Goal: Navigation & Orientation: Find specific page/section

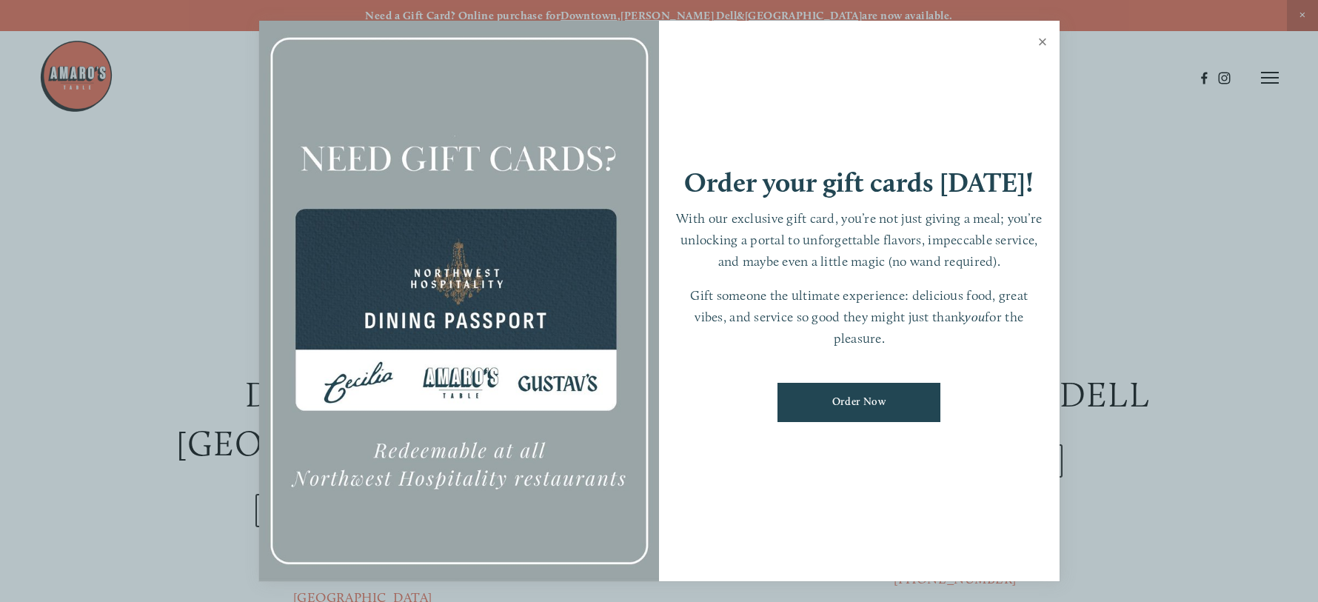
click at [1046, 39] on link "Close" at bounding box center [1042, 43] width 29 height 41
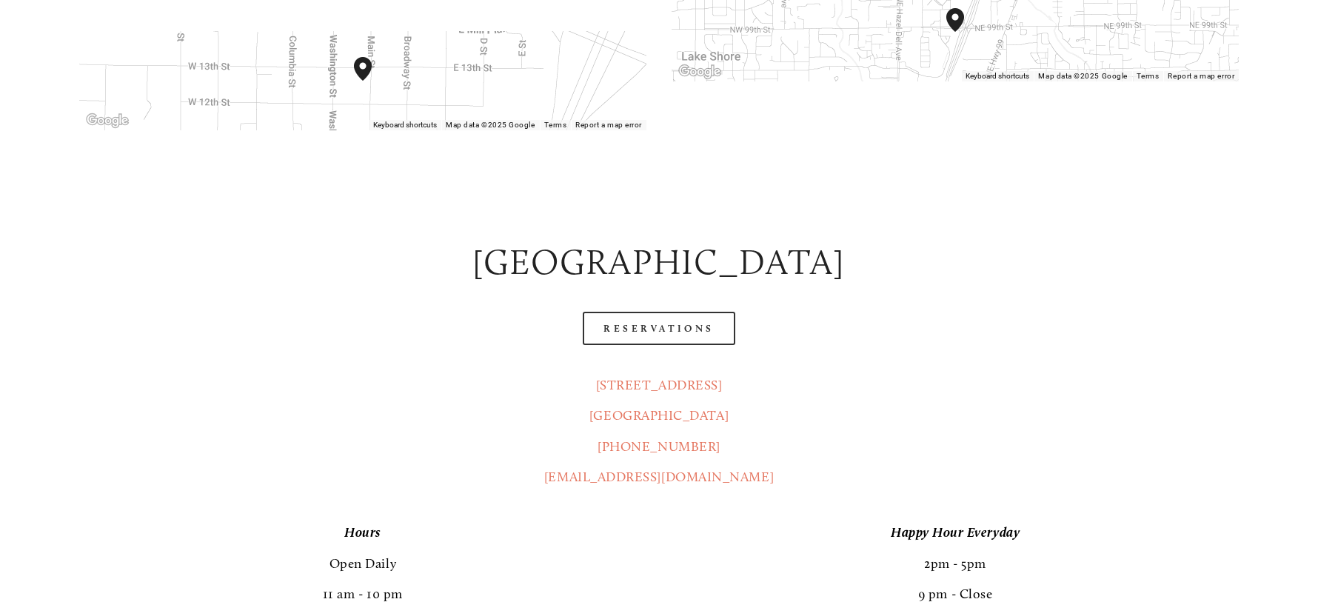
scroll to position [692, 0]
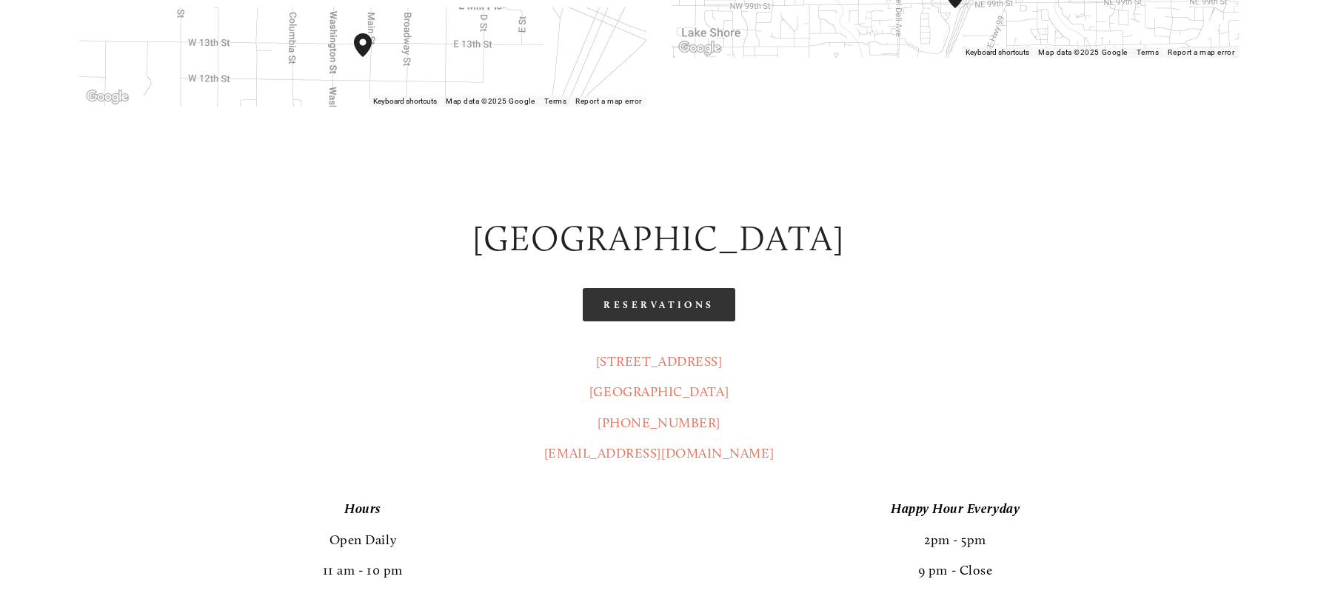
click at [638, 288] on link "Reservations" at bounding box center [659, 304] width 153 height 33
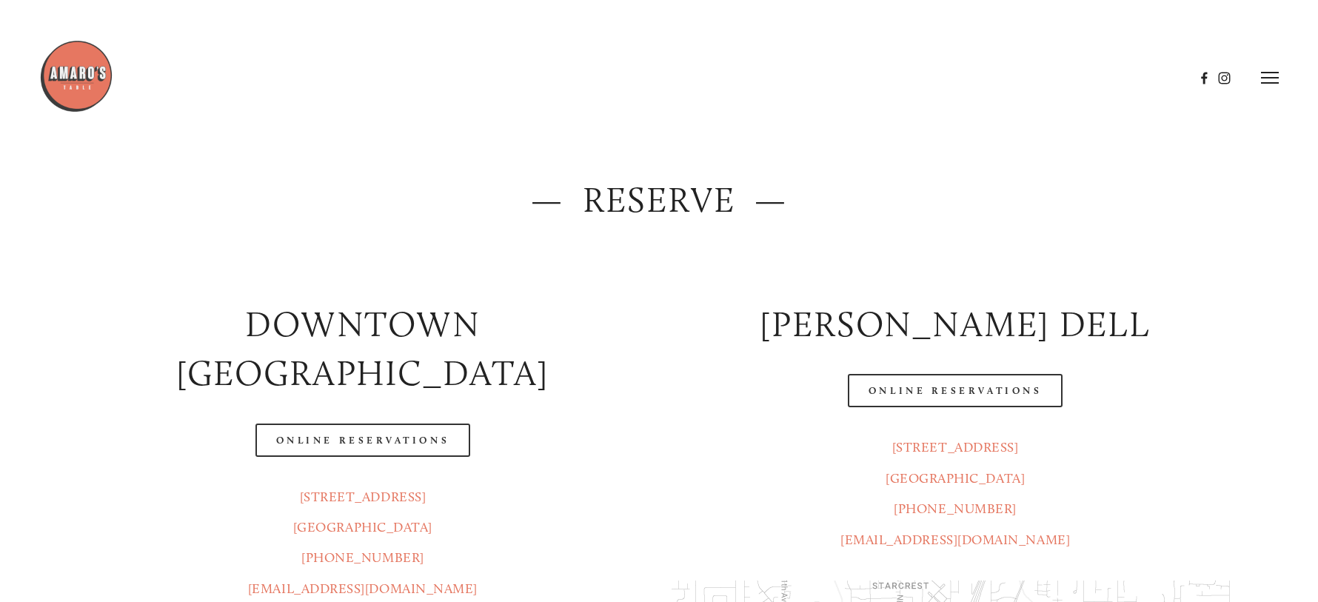
scroll to position [0, 0]
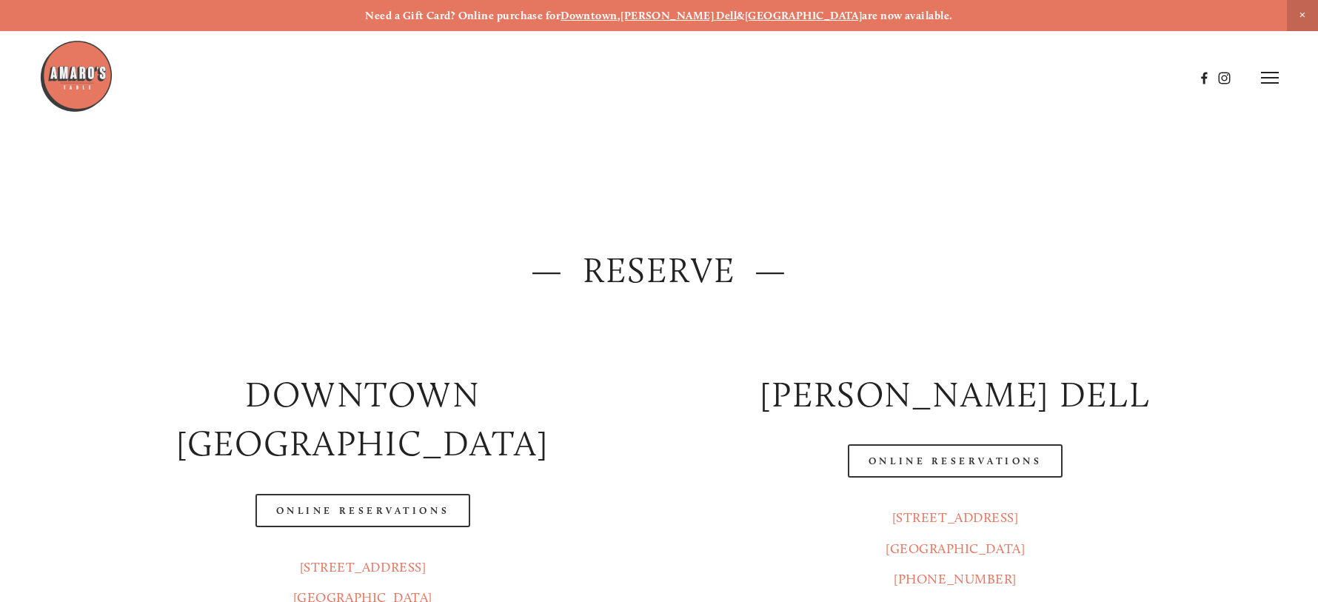
click at [91, 84] on img at bounding box center [76, 76] width 74 height 74
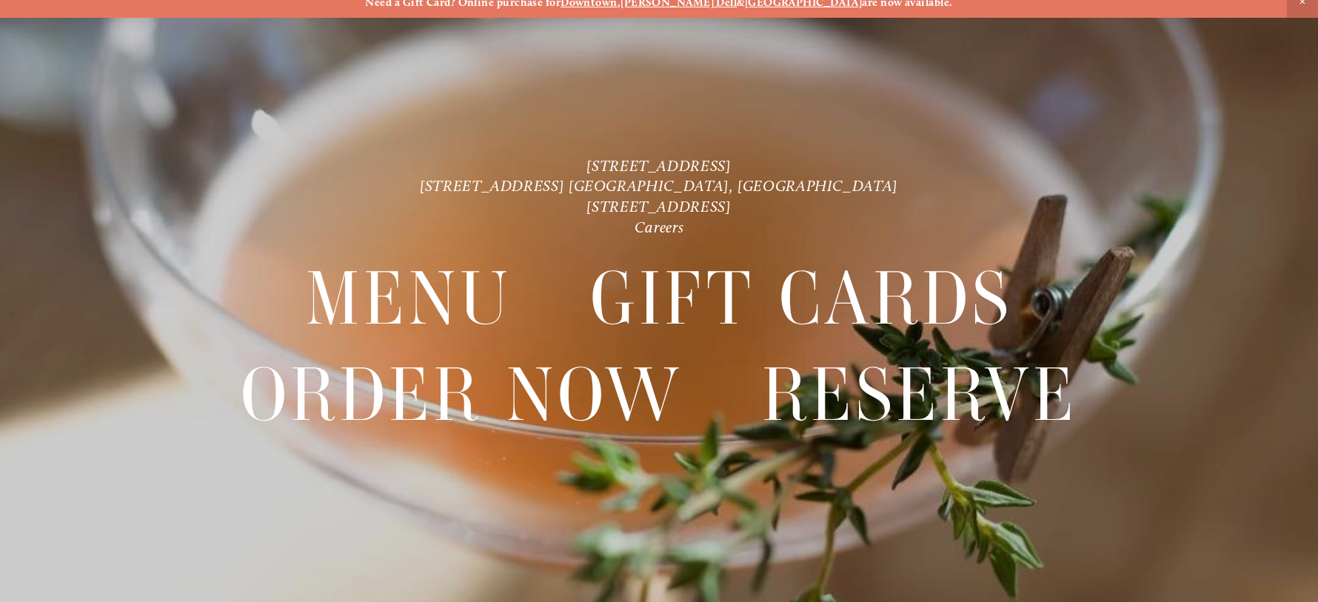
scroll to position [15, 0]
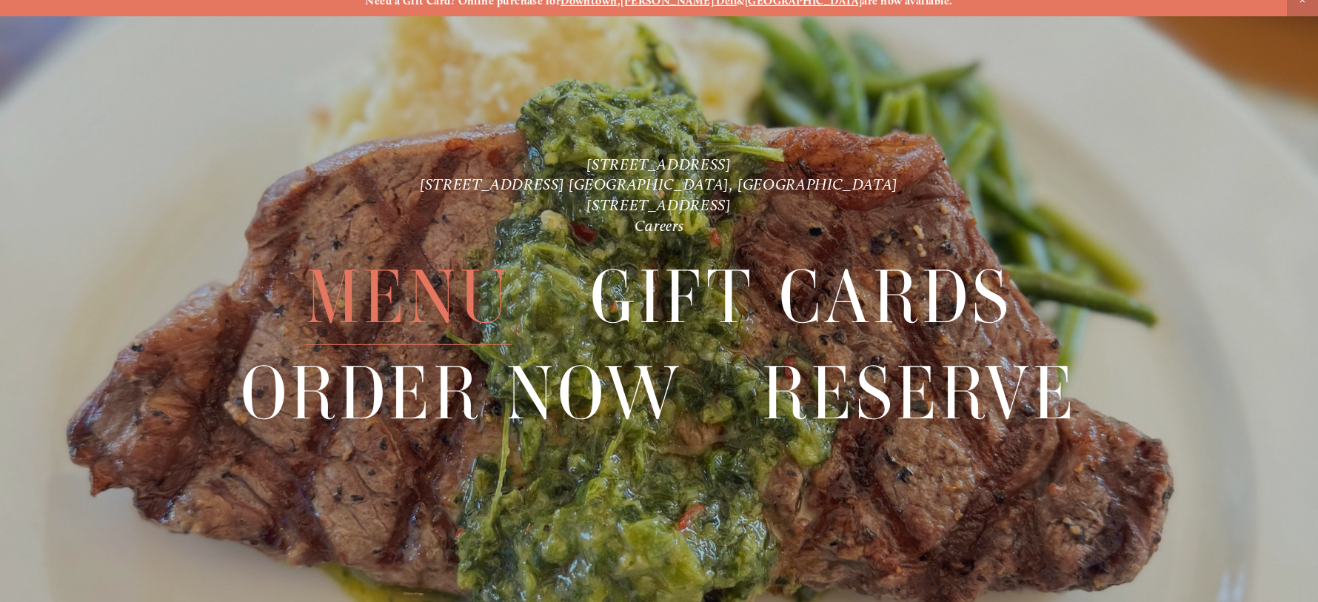
click at [432, 305] on span "Menu" at bounding box center [409, 298] width 206 height 96
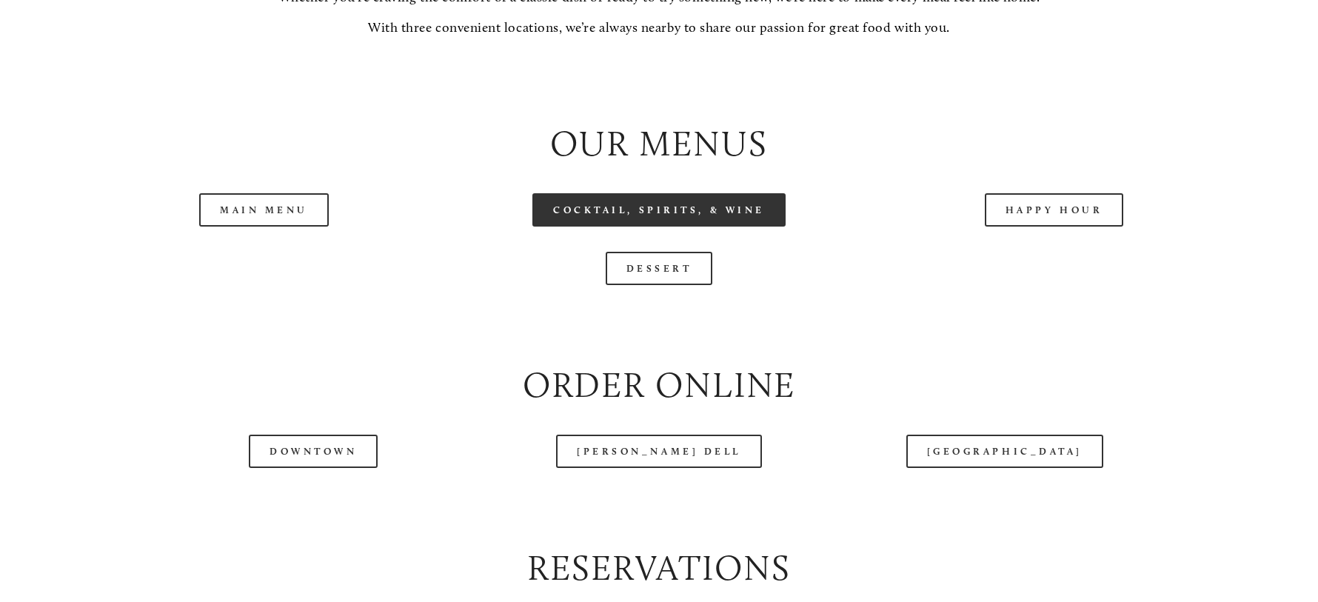
scroll to position [1638, 0]
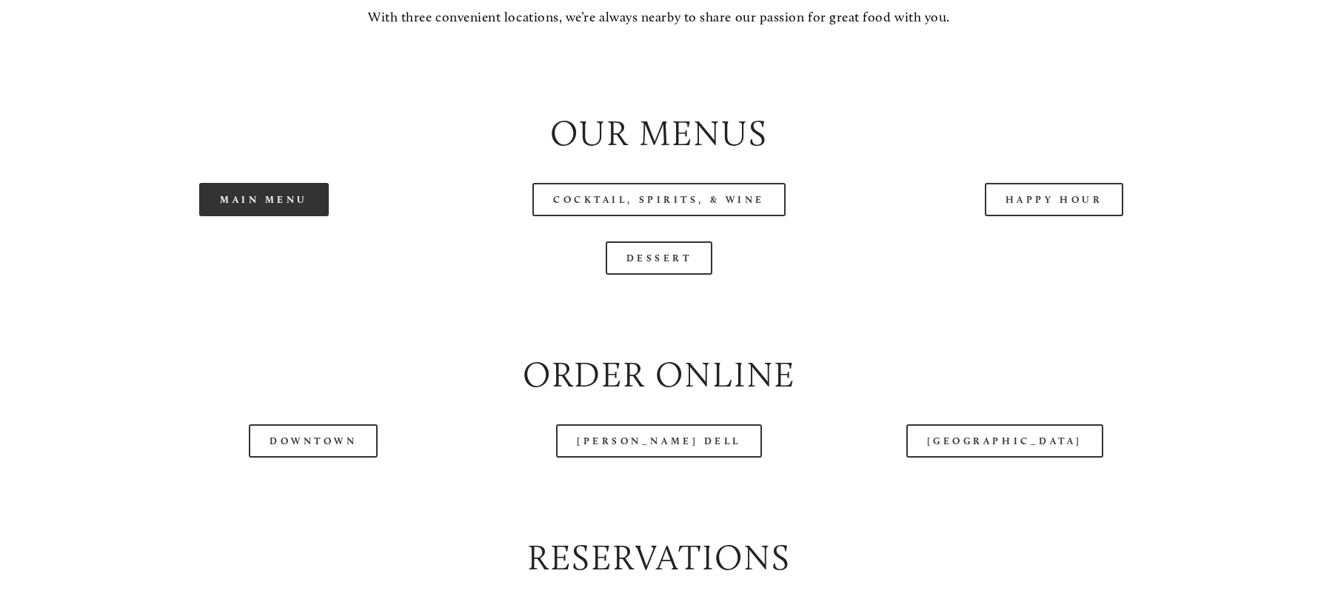
click at [305, 207] on link "Main Menu" at bounding box center [264, 199] width 130 height 33
